Goal: Information Seeking & Learning: Learn about a topic

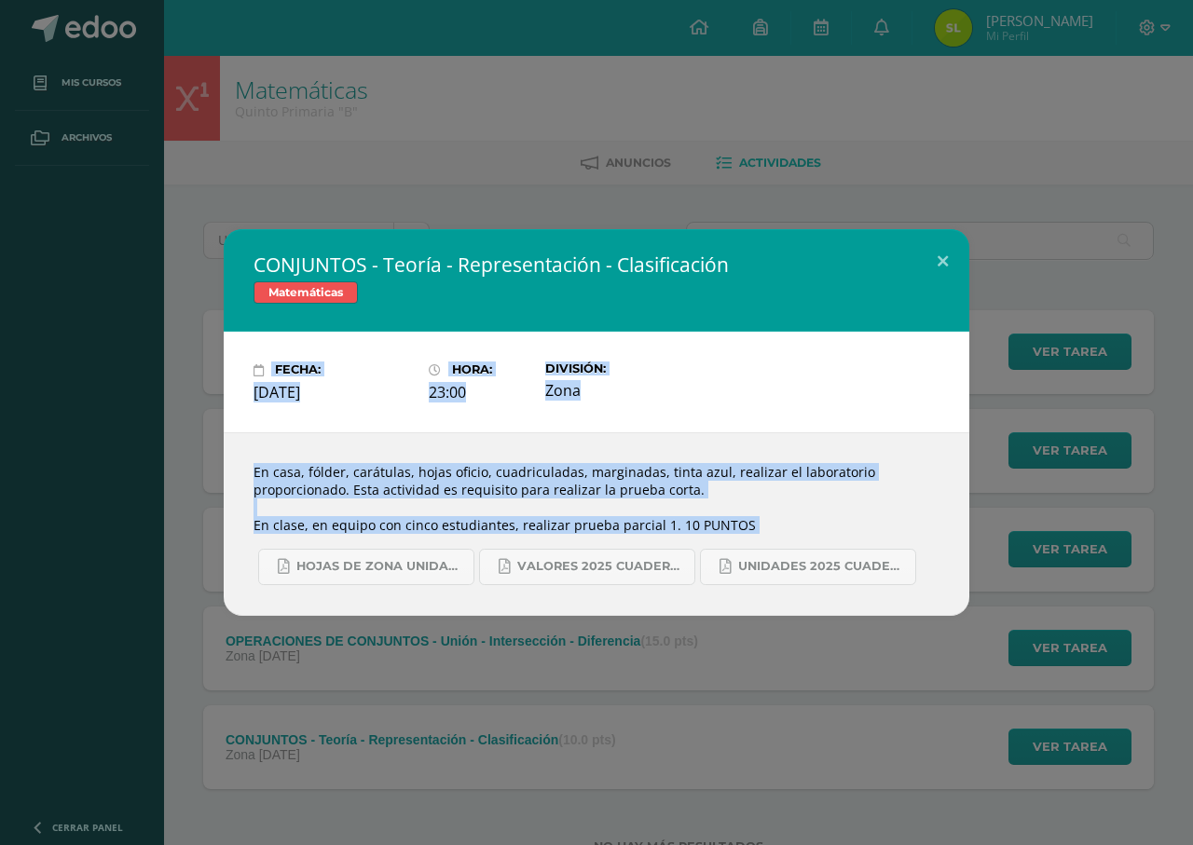
click at [415, 137] on div "CONJUNTOS - Teoría - Representación - Clasificación Matemáticas Fecha: [DATE] H…" at bounding box center [596, 422] width 1193 height 845
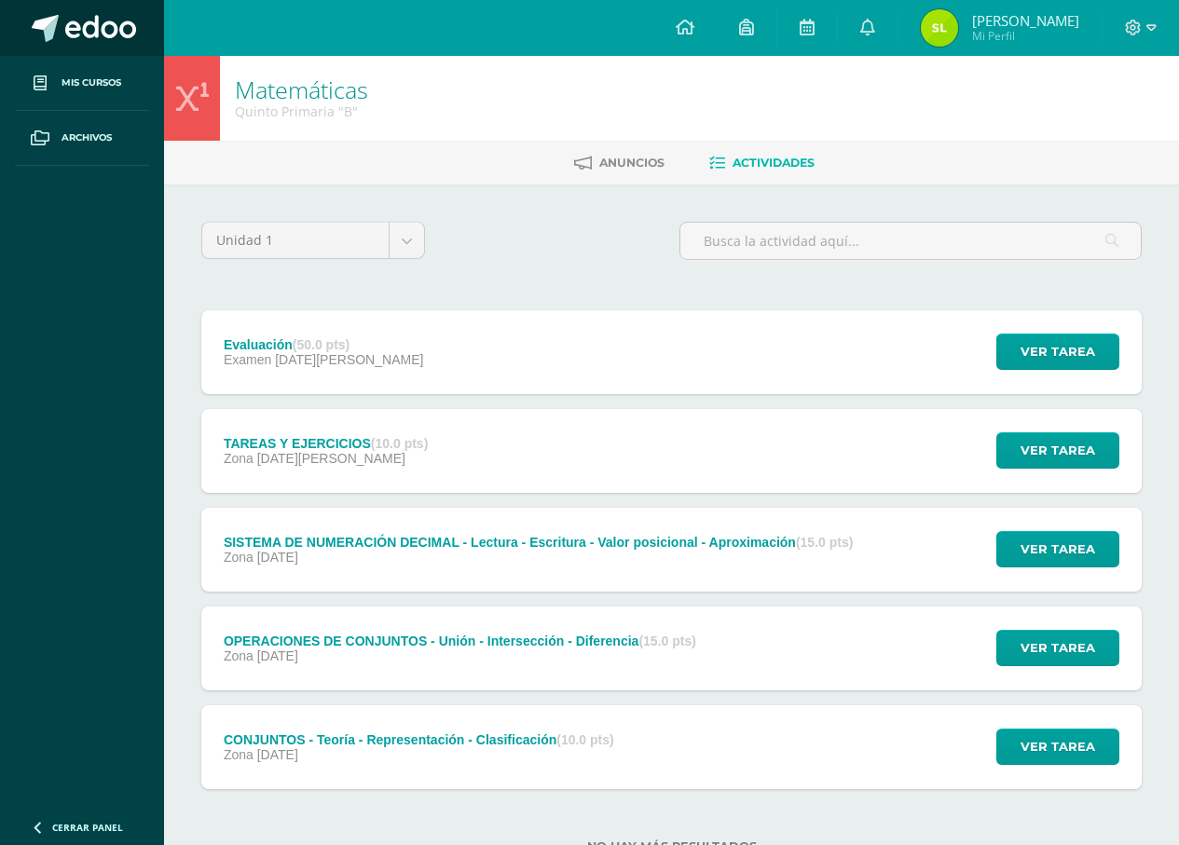
click at [110, 7] on link at bounding box center [82, 28] width 164 height 56
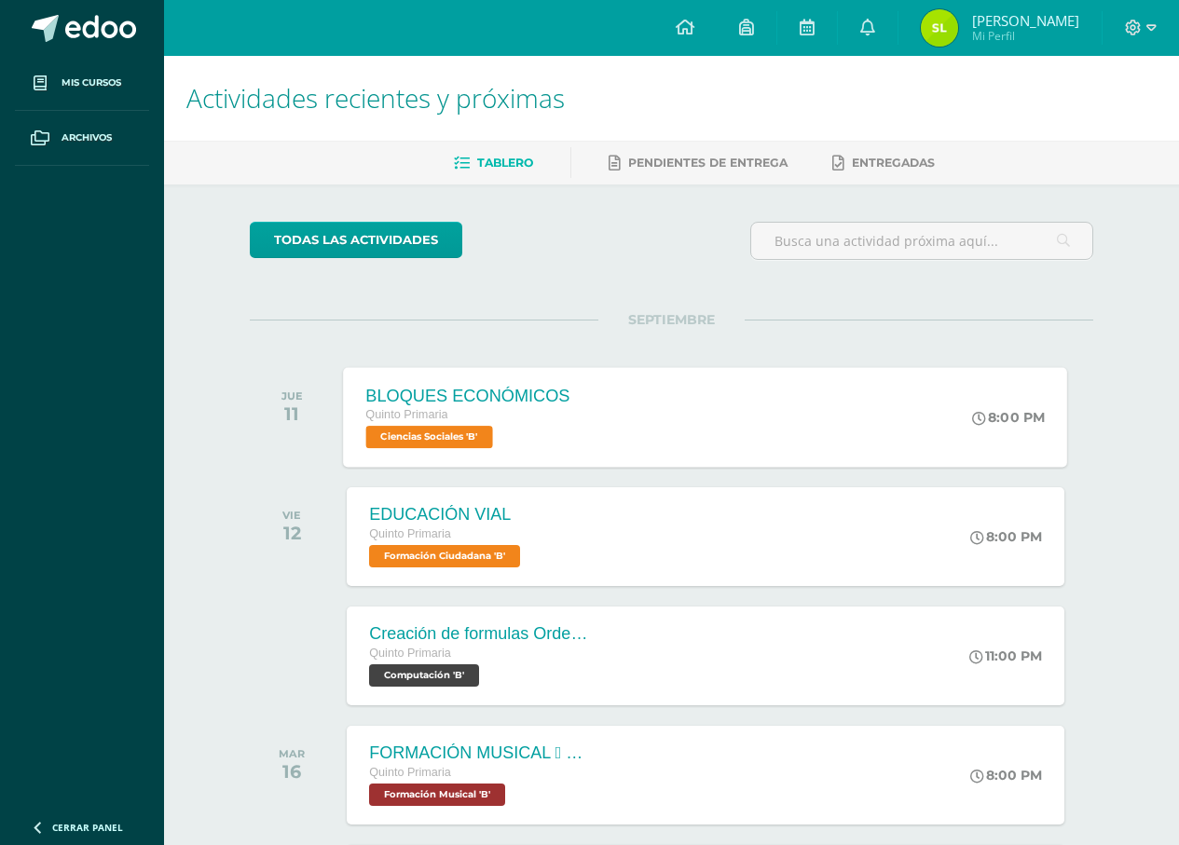
click at [487, 436] on span "Ciencias Sociales 'B'" at bounding box center [429, 437] width 127 height 22
click at [0, 0] on div "Cargando contenido" at bounding box center [0, 0] width 0 height 0
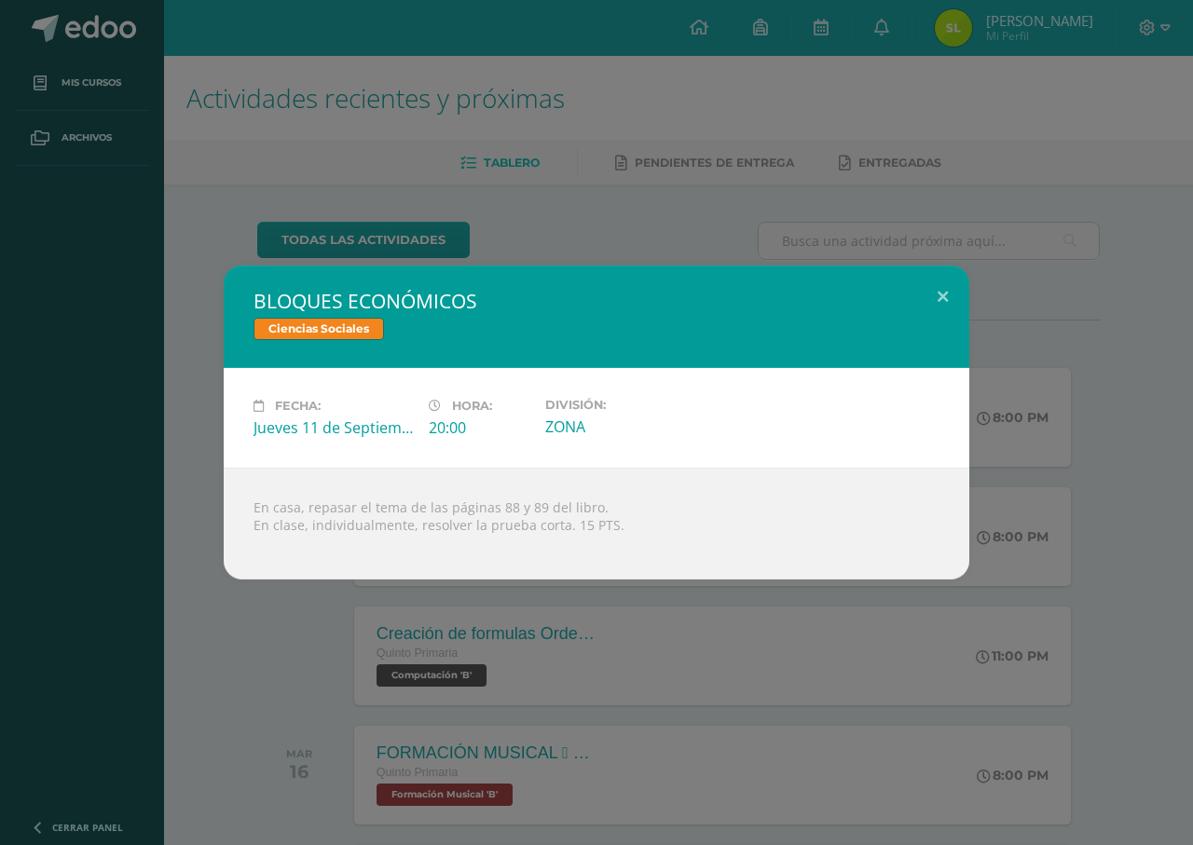
click at [353, 162] on div "BLOQUES ECONÓMICOS Ciencias Sociales Fecha: Jueves 11 de Septiembre Hora: 20:00…" at bounding box center [596, 422] width 1193 height 845
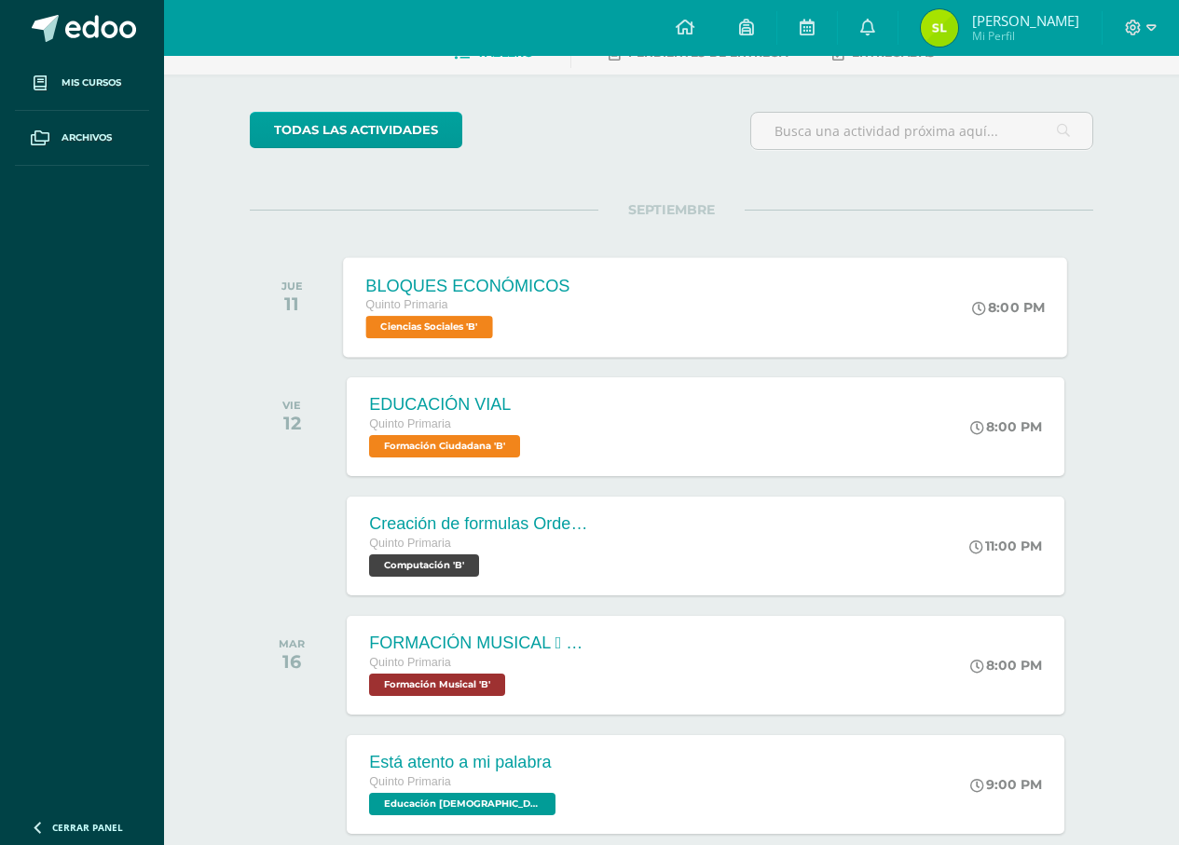
scroll to position [186, 0]
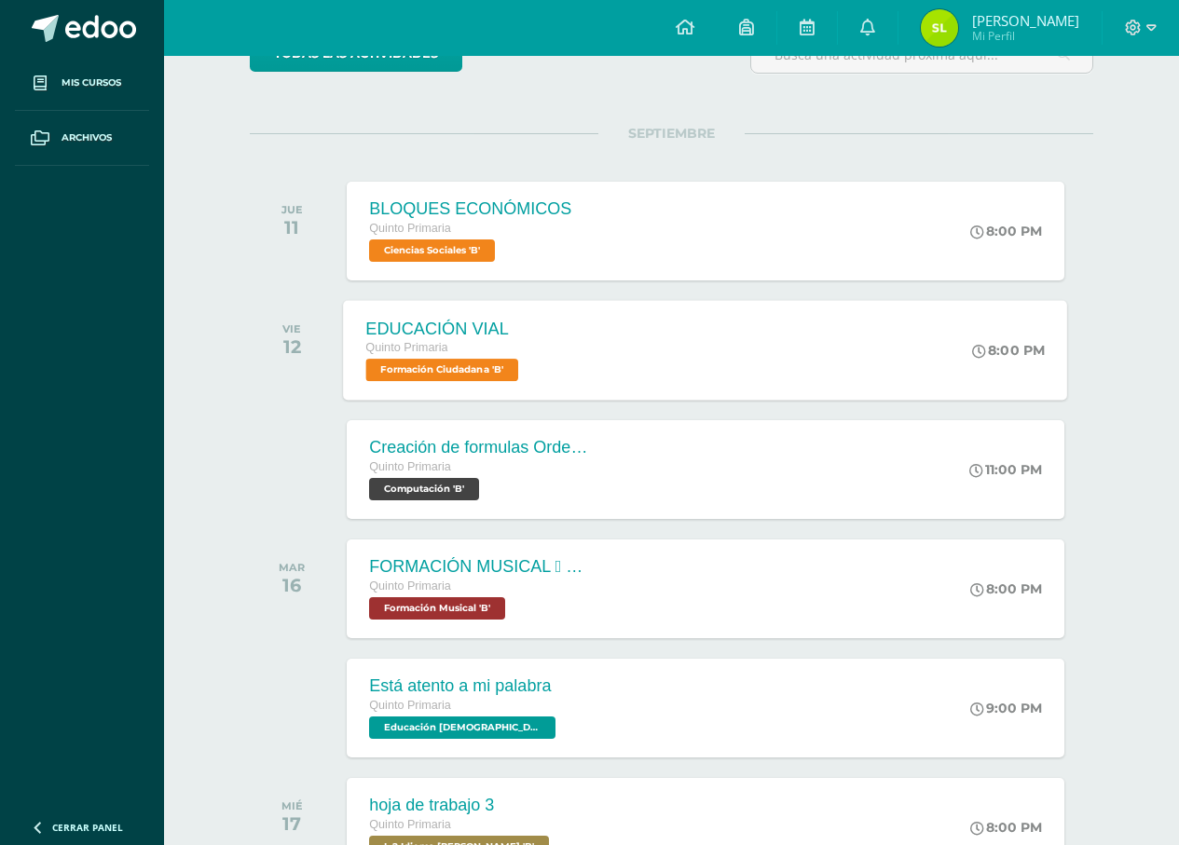
click at [602, 359] on div "EDUCACIÓN VIAL Quinto Primaria Formación Ciudadana 'B' 8:00 PM EDUCACIÓN VIAL F…" at bounding box center [706, 350] width 724 height 100
click at [0, 0] on div "Formación Ciudadana" at bounding box center [0, 0] width 0 height 0
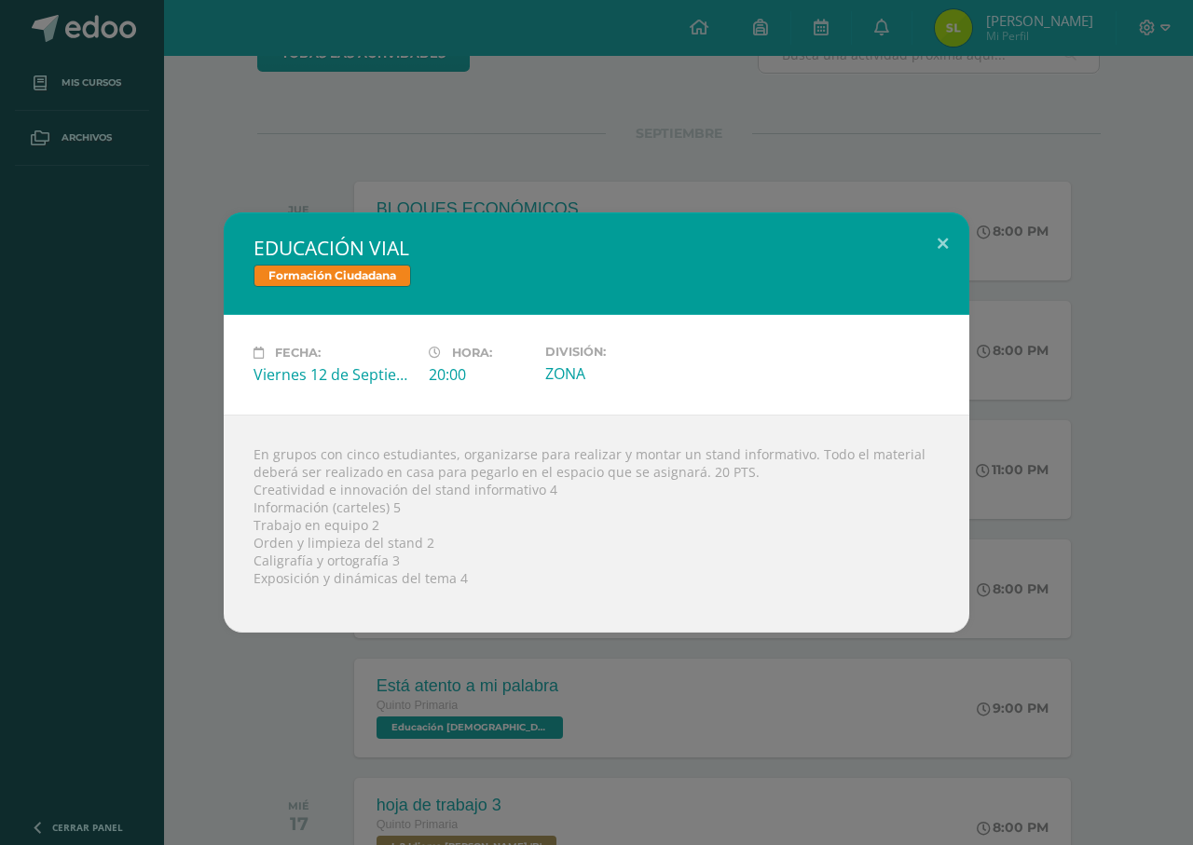
click at [179, 756] on div "EDUCACIÓN VIAL Formación Ciudadana Fecha: Viernes 12 de Septiembre Hora: 20:00 …" at bounding box center [596, 422] width 1193 height 845
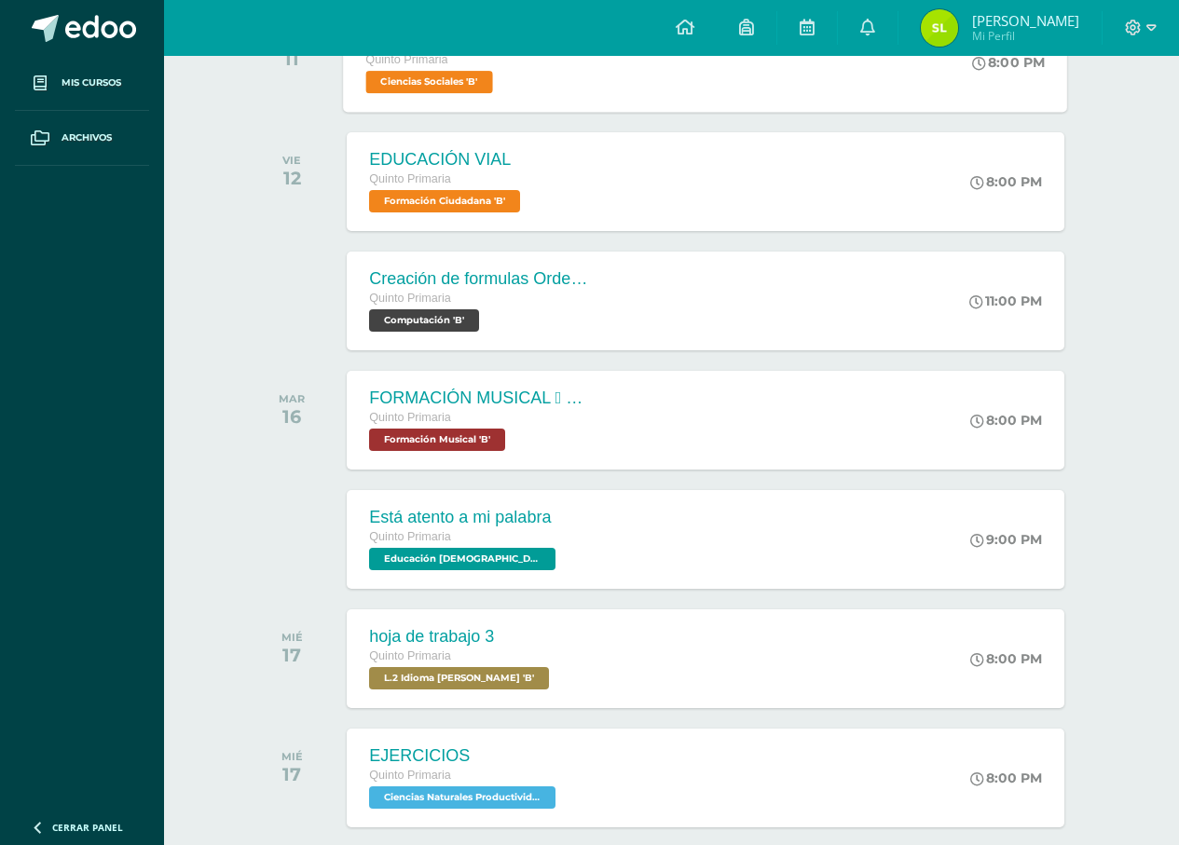
scroll to position [0, 0]
